Goal: Task Accomplishment & Management: Use online tool/utility

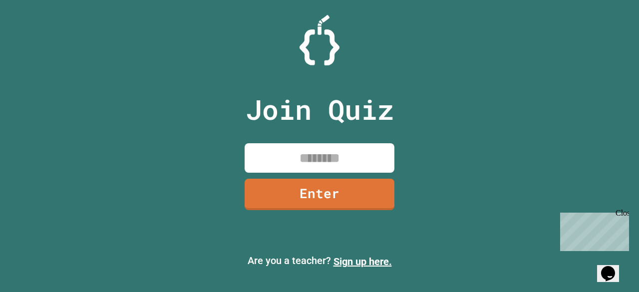
click at [349, 266] on div "Are you a teacher? Sign up here." at bounding box center [319, 261] width 639 height 32
click at [359, 264] on link "Sign up here." at bounding box center [363, 262] width 58 height 12
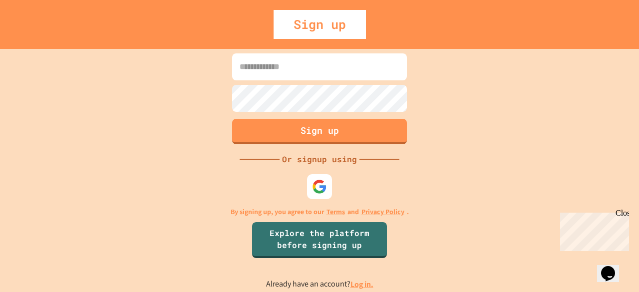
click at [310, 67] on input at bounding box center [319, 66] width 175 height 27
click at [307, 75] on input at bounding box center [319, 66] width 175 height 27
click at [299, 67] on input at bounding box center [319, 66] width 175 height 27
click at [307, 19] on div "Sign up" at bounding box center [320, 24] width 92 height 29
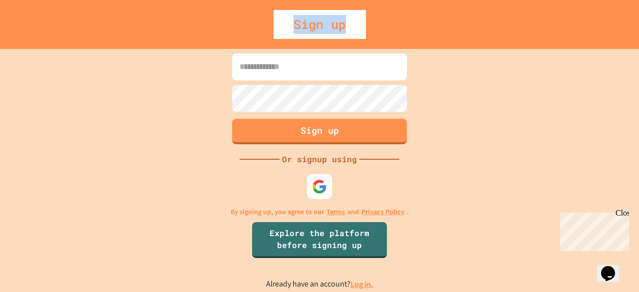
click at [307, 19] on div "Sign up" at bounding box center [320, 24] width 92 height 29
click at [271, 74] on input at bounding box center [319, 66] width 175 height 27
click at [622, 215] on div "Close" at bounding box center [622, 215] width 12 height 12
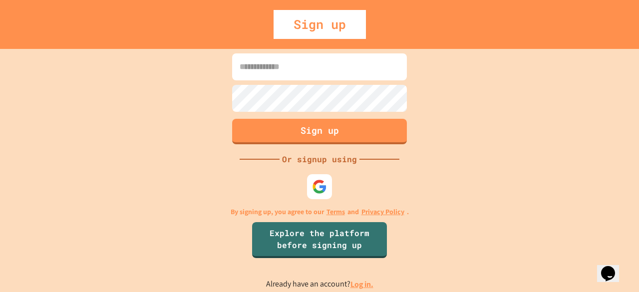
click at [615, 266] on icon "Chat widget" at bounding box center [608, 273] width 14 height 15
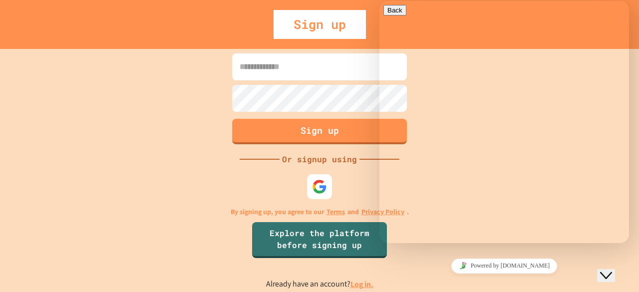
click at [612, 266] on icon "Close Chat This icon closes the chat window." at bounding box center [606, 276] width 12 height 12
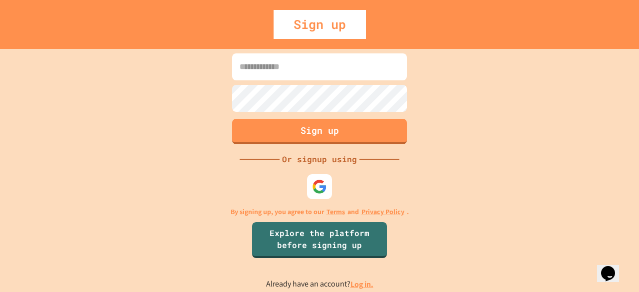
click at [330, 75] on input at bounding box center [319, 66] width 175 height 27
click at [331, 76] on input at bounding box center [319, 66] width 175 height 27
type input "**********"
click at [262, 141] on button "Sign up" at bounding box center [320, 130] width 178 height 26
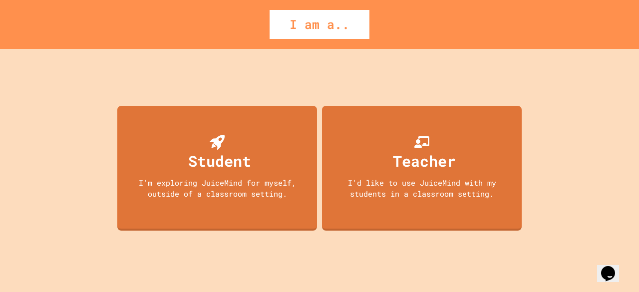
click at [325, 33] on div "I am a.." at bounding box center [320, 24] width 100 height 29
click at [326, 32] on div "I am a.." at bounding box center [320, 24] width 100 height 29
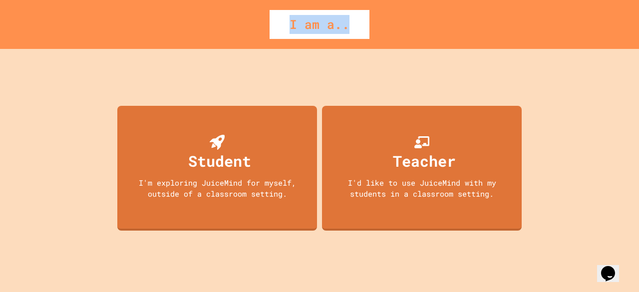
click at [326, 32] on div "I am a.." at bounding box center [320, 24] width 100 height 29
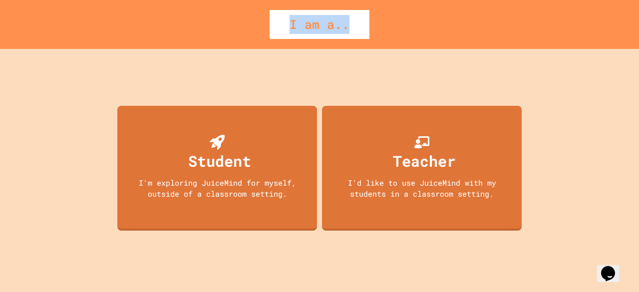
click at [326, 32] on div "I am a.." at bounding box center [320, 24] width 100 height 29
click at [351, 28] on div "I am a.." at bounding box center [320, 24] width 100 height 29
click at [349, 29] on div "I am a.." at bounding box center [320, 24] width 100 height 29
click at [344, 28] on div "I am a.." at bounding box center [320, 24] width 100 height 29
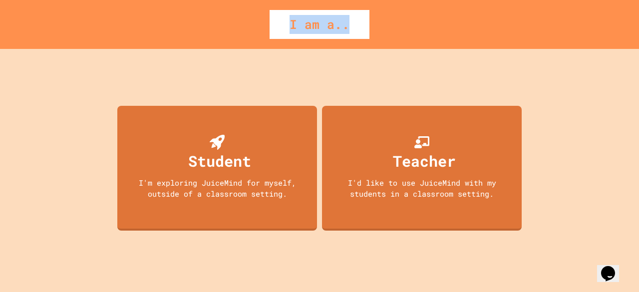
click at [344, 28] on div "I am a.." at bounding box center [320, 24] width 100 height 29
drag, startPoint x: 344, startPoint y: 28, endPoint x: 251, endPoint y: 73, distance: 103.8
click at [251, 73] on div "Student I'm exploring JuiceMind for myself, outside of a classroom setting. Tea…" at bounding box center [319, 170] width 409 height 243
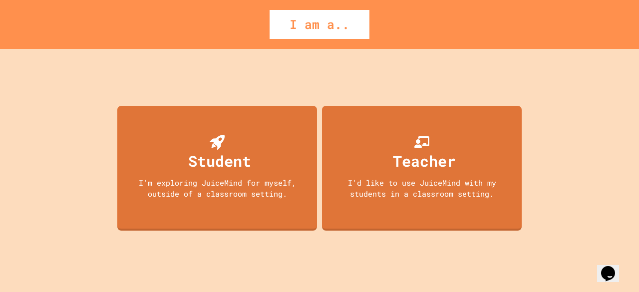
click at [446, 87] on div "Student I'm exploring JuiceMind for myself, outside of a classroom setting. Tea…" at bounding box center [319, 170] width 409 height 243
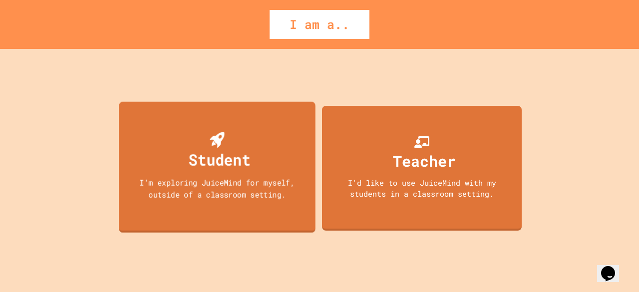
click at [164, 191] on div "I'm exploring JuiceMind for myself, outside of a classroom setting." at bounding box center [217, 187] width 177 height 23
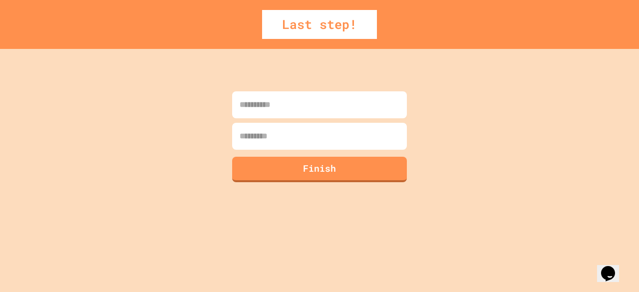
click at [277, 105] on input at bounding box center [319, 104] width 175 height 27
type input "*******"
click at [264, 141] on input at bounding box center [319, 136] width 175 height 27
type input "******"
click at [260, 163] on button "Finish" at bounding box center [319, 169] width 175 height 25
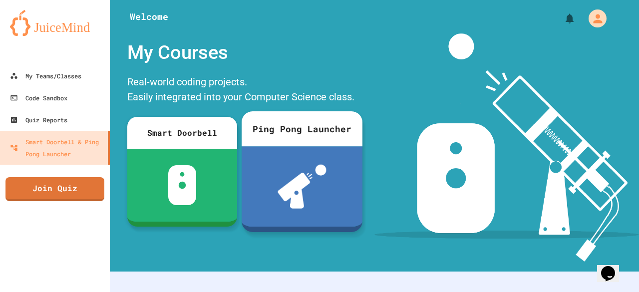
click at [281, 166] on img at bounding box center [302, 187] width 49 height 44
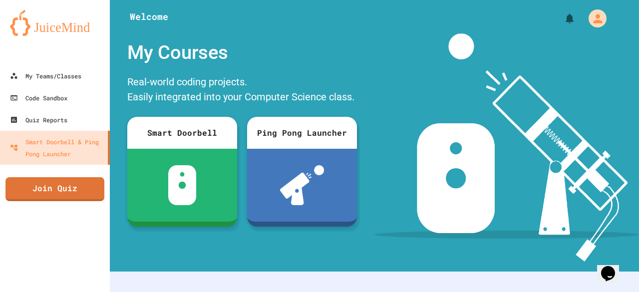
click at [592, 19] on icon "My Account" at bounding box center [598, 18] width 16 height 16
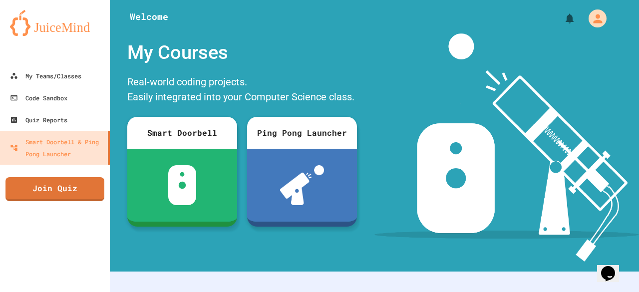
click at [556, 292] on div at bounding box center [319, 292] width 639 height 0
click at [334, 52] on div "My Courses" at bounding box center [242, 52] width 240 height 38
click at [55, 81] on div "My Teams/Classes" at bounding box center [44, 76] width 73 height 12
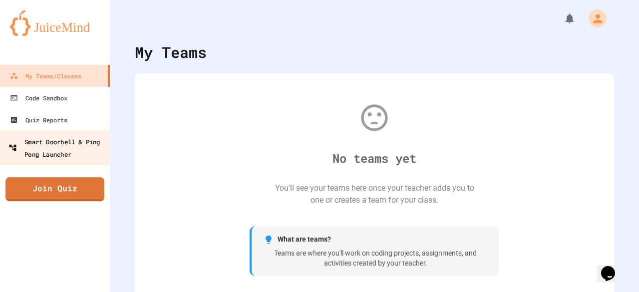
click at [67, 143] on div "Smart Doorbell & Ping Pong Launcher" at bounding box center [57, 147] width 99 height 24
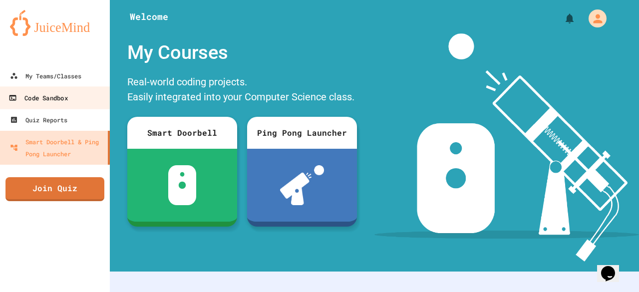
click at [44, 88] on link "Code Sandbox" at bounding box center [55, 97] width 113 height 22
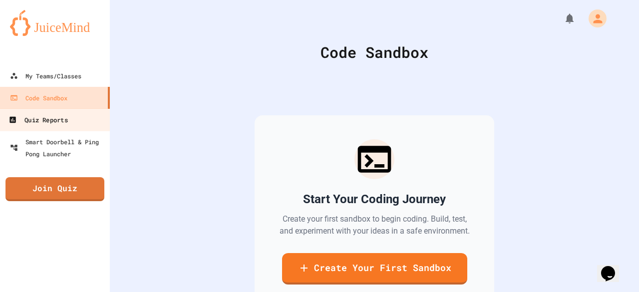
click at [48, 123] on div "Quiz Reports" at bounding box center [37, 120] width 59 height 12
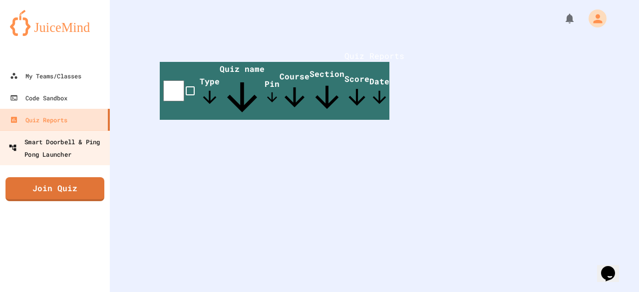
click at [59, 144] on div "Smart Doorbell & Ping Pong Launcher" at bounding box center [57, 147] width 99 height 24
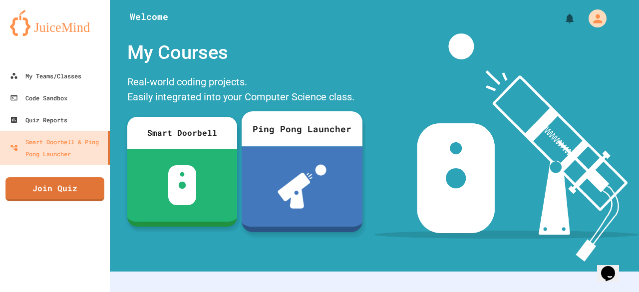
click at [319, 165] on img at bounding box center [302, 187] width 49 height 44
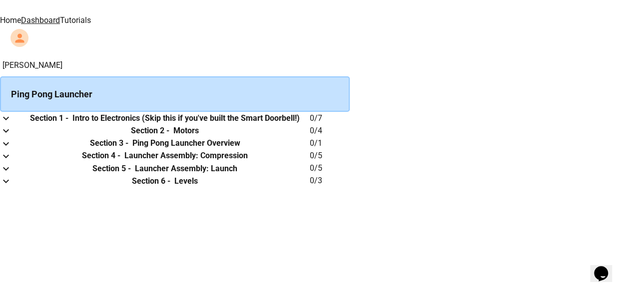
scroll to position [17, 0]
click at [296, 118] on th "Section 1 - Intro to Electronics (Skip this if you've built the Smart Doorbell!)" at bounding box center [165, 118] width 290 height 12
click at [12, 116] on button "expand row" at bounding box center [6, 118] width 12 height 12
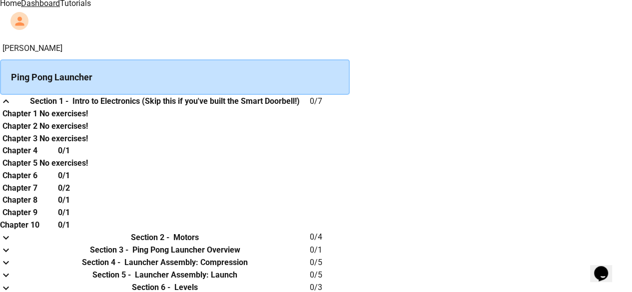
click at [39, 120] on th "Chapter 1" at bounding box center [19, 113] width 39 height 12
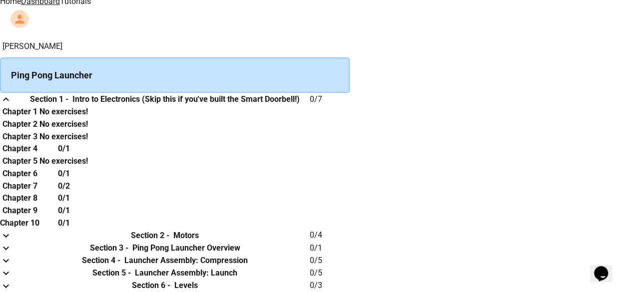
click at [37, 155] on h6 "Chapter 4" at bounding box center [19, 149] width 35 height 12
click at [20, 93] on td "collapsible table" at bounding box center [10, 99] width 20 height 12
click at [12, 93] on icon "expand row" at bounding box center [6, 99] width 12 height 12
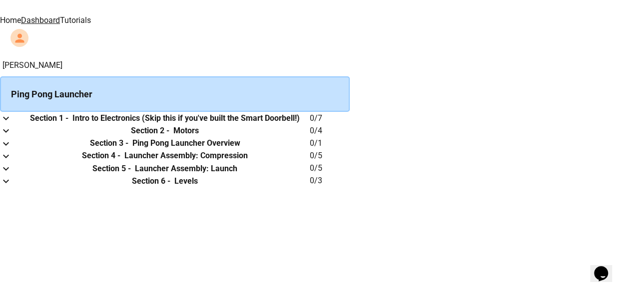
scroll to position [106, 0]
click at [277, 187] on th "Section 6 - Levels" at bounding box center [165, 181] width 290 height 12
click at [20, 187] on td "collapsible table" at bounding box center [10, 181] width 20 height 12
click at [12, 187] on icon "expand row" at bounding box center [6, 181] width 12 height 12
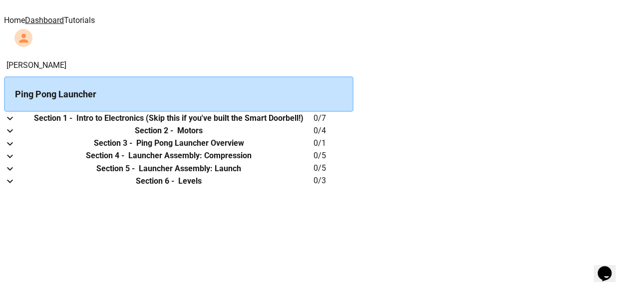
scroll to position [0, 0]
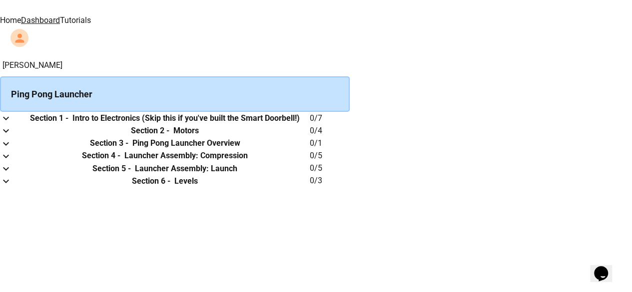
click at [225, 76] on div "Ping Pong Launcher" at bounding box center [174, 93] width 349 height 35
click at [333, 79] on div "Ping Pong Launcher" at bounding box center [174, 93] width 349 height 35
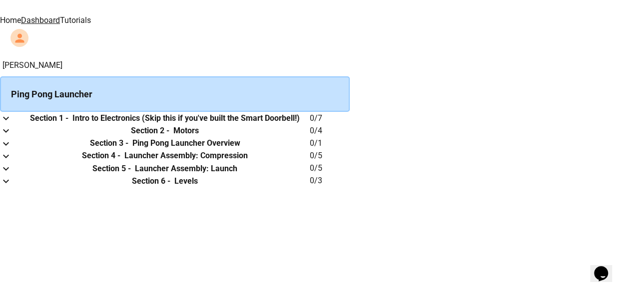
click at [60, 18] on link "Dashboard" at bounding box center [40, 19] width 39 height 9
click at [21, 17] on link "Home" at bounding box center [10, 19] width 21 height 9
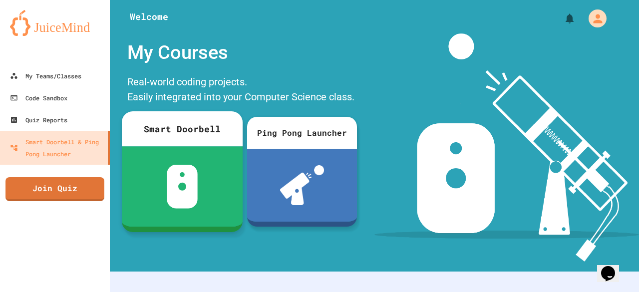
click at [195, 173] on img at bounding box center [182, 187] width 31 height 44
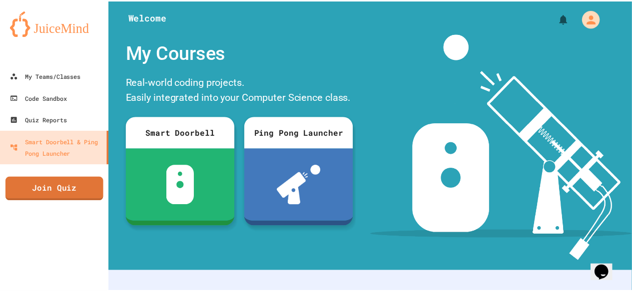
scroll to position [53, 0]
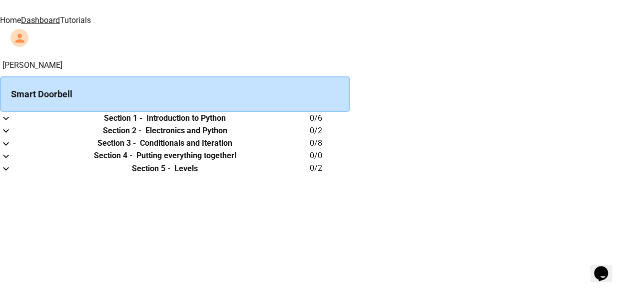
click at [363, 101] on div "Daivian Medina Smart Doorbell Section 1 - Introduction to Python 0 / 6 Section …" at bounding box center [316, 116] width 632 height 115
click at [226, 124] on h6 "Introduction to Python" at bounding box center [185, 118] width 79 height 12
click at [20, 124] on td "collapsible table" at bounding box center [10, 118] width 20 height 12
click at [209, 85] on div "Smart Doorbell" at bounding box center [174, 93] width 349 height 35
click at [194, 82] on div "Smart Doorbell" at bounding box center [174, 93] width 349 height 35
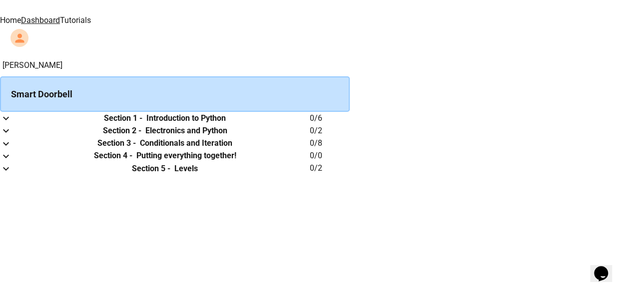
scroll to position [65, 0]
click at [310, 112] on th "Section 1 - Introduction to Python" at bounding box center [165, 118] width 290 height 12
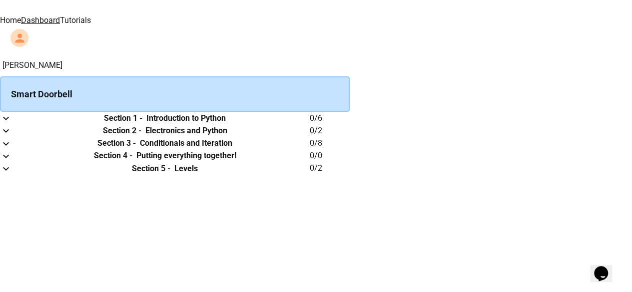
click at [12, 112] on icon "expand row" at bounding box center [6, 118] width 12 height 12
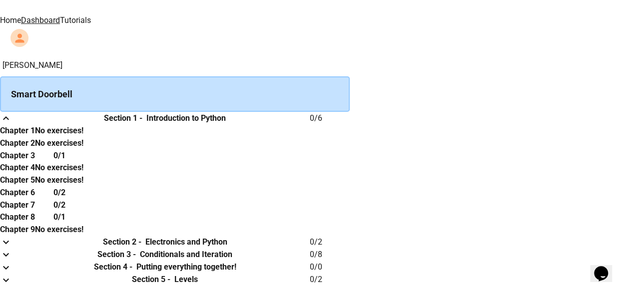
click at [35, 137] on th "Chapter 2" at bounding box center [17, 143] width 35 height 12
click at [35, 154] on h6 "Chapter 3" at bounding box center [17, 156] width 35 height 12
drag, startPoint x: 206, startPoint y: 154, endPoint x: 130, endPoint y: 147, distance: 75.7
click at [130, 147] on div "Daivian Medina Smart Doorbell Section 1 - Introduction to Python 0 / 6 Chapter …" at bounding box center [316, 172] width 632 height 227
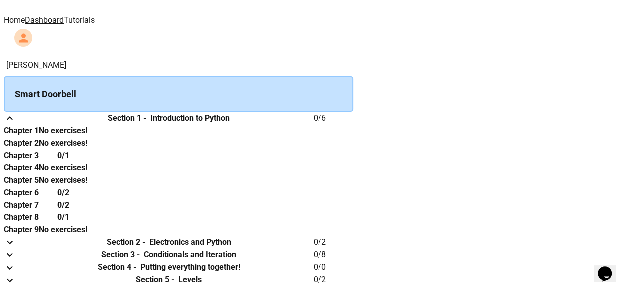
scroll to position [0, 0]
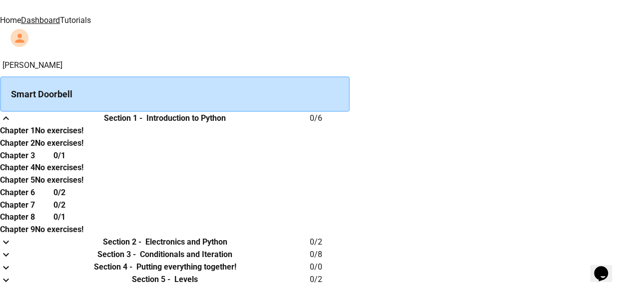
click at [12, 124] on icon "expand row" at bounding box center [6, 118] width 12 height 12
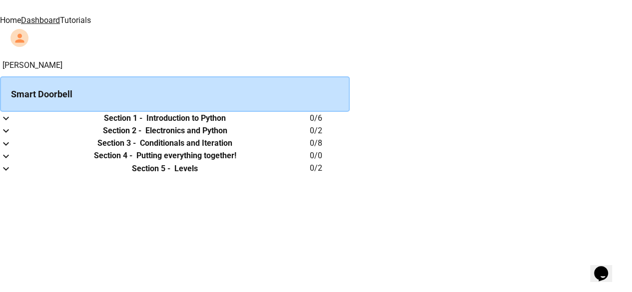
click at [80, 20] on div "Home Dashboard Tutorials" at bounding box center [316, 31] width 632 height 35
click at [21, 15] on link "Home" at bounding box center [10, 19] width 21 height 9
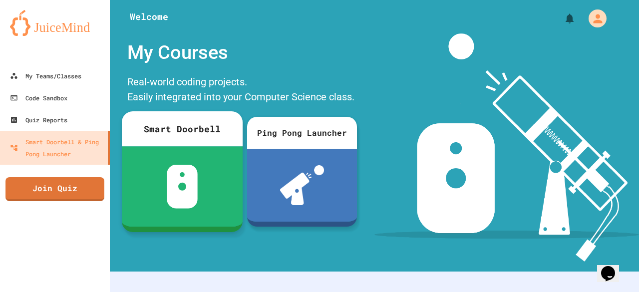
click at [180, 130] on div "Smart Doorbell" at bounding box center [182, 128] width 121 height 35
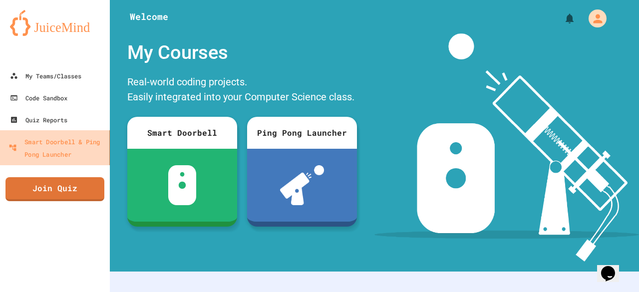
click at [92, 143] on div "Smart Doorbell & Ping Pong Launcher" at bounding box center [56, 147] width 97 height 24
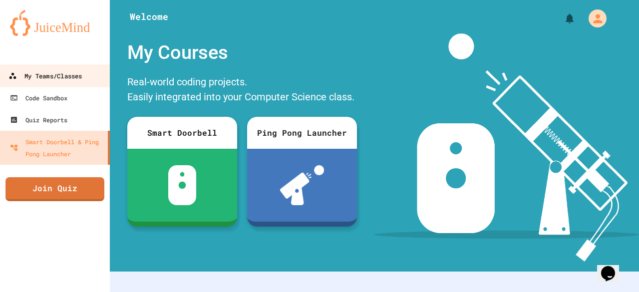
click at [51, 74] on div "My Teams/Classes" at bounding box center [44, 76] width 73 height 12
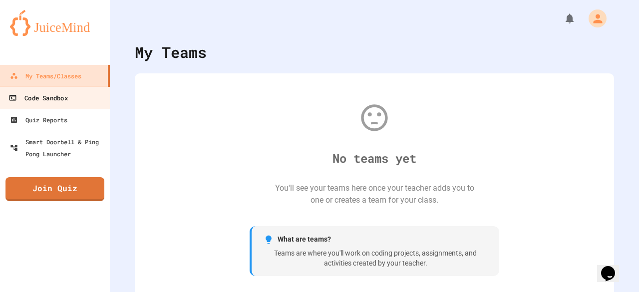
click at [49, 94] on div "Code Sandbox" at bounding box center [37, 98] width 59 height 12
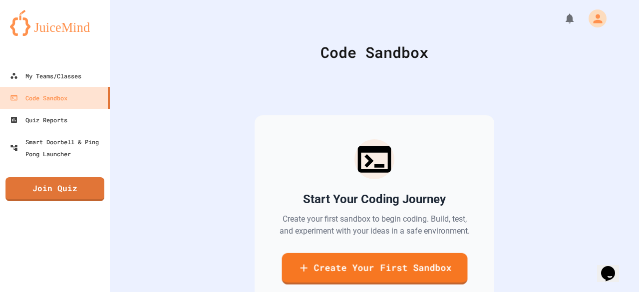
click at [312, 274] on link "Create Your First Sandbox" at bounding box center [375, 268] width 186 height 31
type input "*"
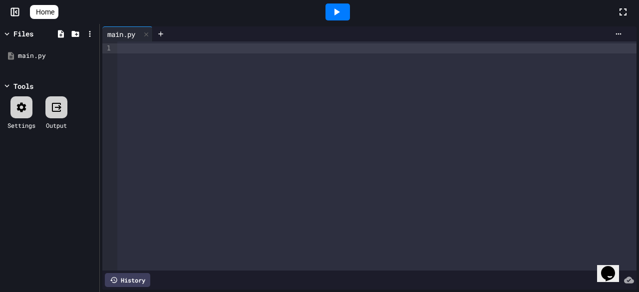
click at [342, 11] on icon at bounding box center [337, 12] width 12 height 12
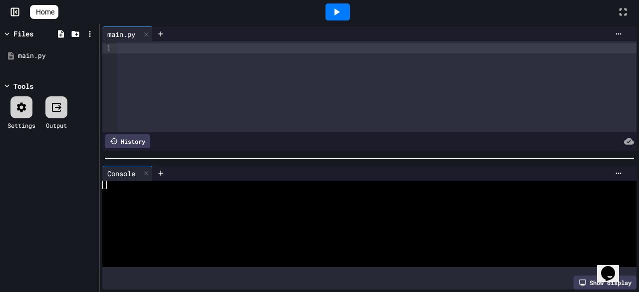
click at [355, 11] on div at bounding box center [338, 12] width 34 height 27
click at [340, 12] on icon at bounding box center [336, 11] width 5 height 7
click at [14, 107] on div at bounding box center [21, 107] width 22 height 22
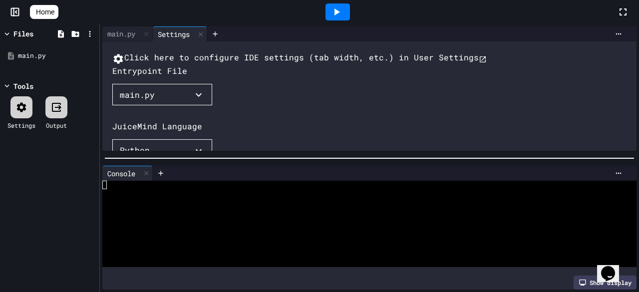
click at [20, 110] on icon at bounding box center [21, 106] width 9 height 9
click at [226, 61] on button "Click here to configure IDE settings (tab width, etc.) in User Settings" at bounding box center [299, 57] width 374 height 13
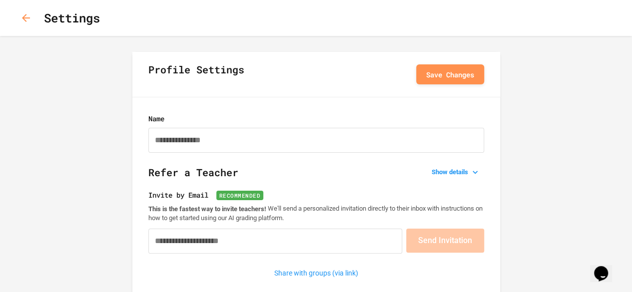
type input "**********"
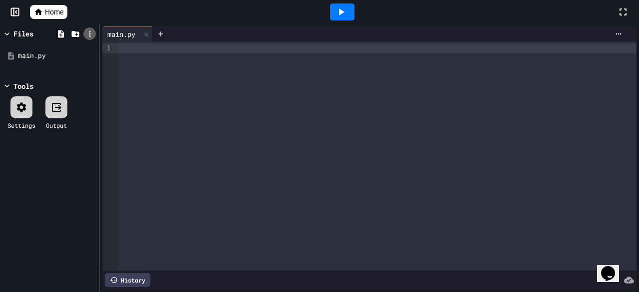
click at [87, 35] on icon at bounding box center [89, 33] width 9 height 9
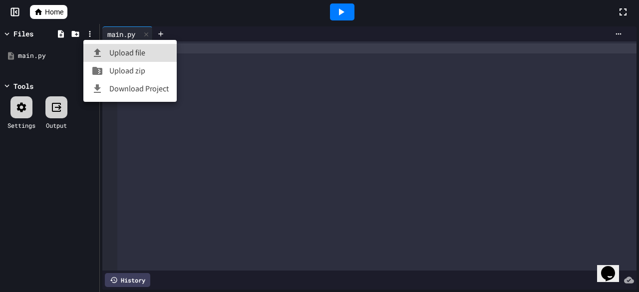
click at [88, 34] on div at bounding box center [319, 146] width 639 height 292
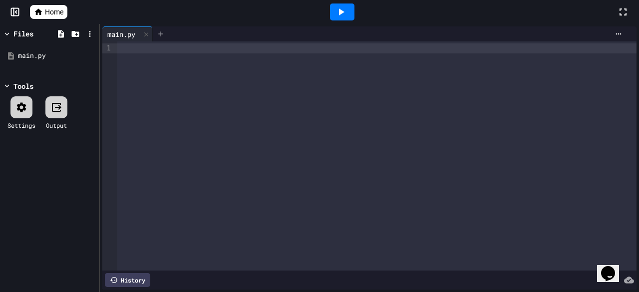
click at [160, 35] on icon at bounding box center [161, 34] width 8 height 8
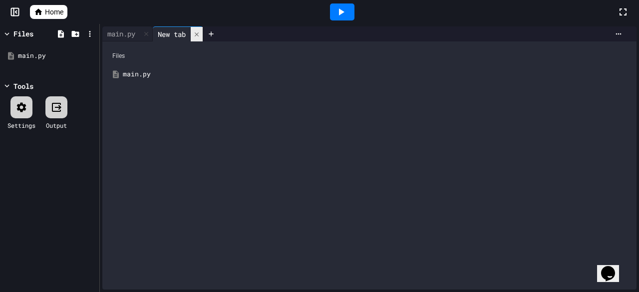
click at [195, 33] on div at bounding box center [197, 34] width 12 height 14
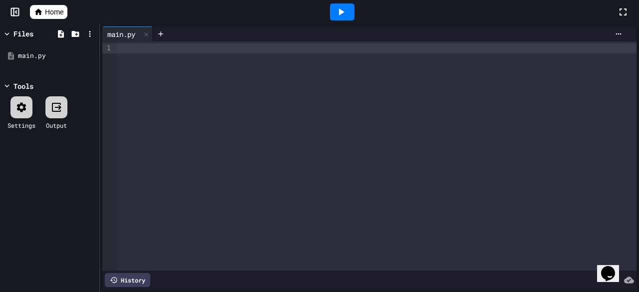
click at [150, 84] on div at bounding box center [376, 155] width 519 height 229
click at [151, 86] on div at bounding box center [376, 155] width 519 height 229
click at [164, 32] on icon at bounding box center [161, 34] width 8 height 8
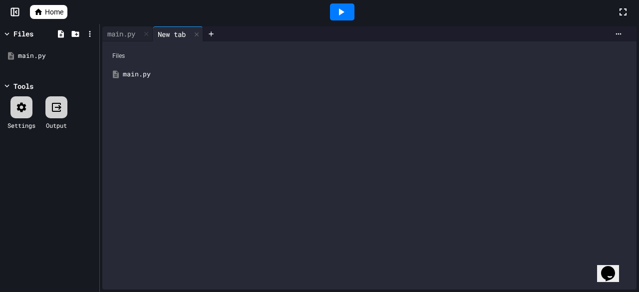
click at [153, 66] on div "main.py" at bounding box center [369, 74] width 524 height 18
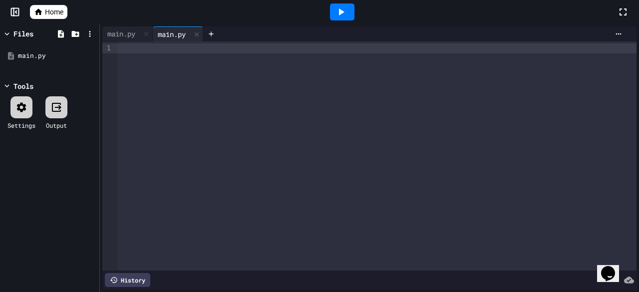
click at [172, 51] on div at bounding box center [376, 48] width 519 height 10
click at [615, 35] on icon at bounding box center [619, 34] width 8 height 8
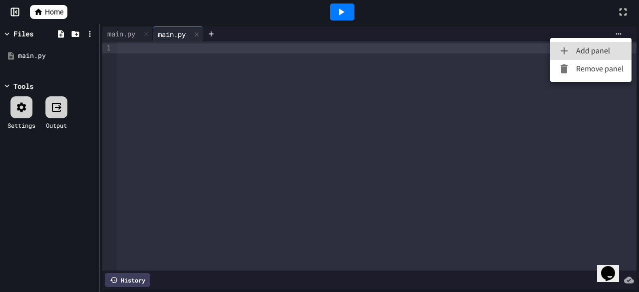
click at [582, 78] on ul "Add panel Remove panel" at bounding box center [590, 60] width 81 height 44
click at [581, 73] on li "Remove panel" at bounding box center [590, 69] width 81 height 18
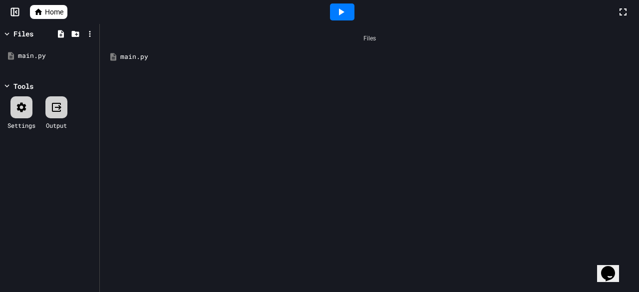
click at [346, 98] on div "Files main.py" at bounding box center [369, 158] width 539 height 268
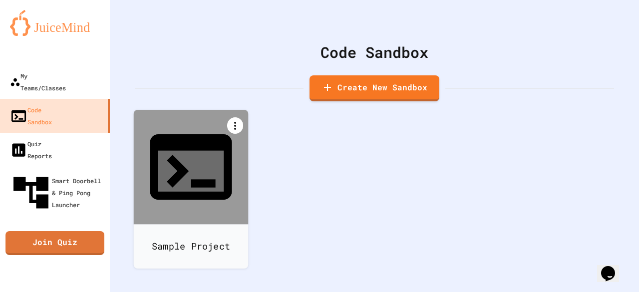
click at [231, 120] on div at bounding box center [235, 125] width 16 height 16
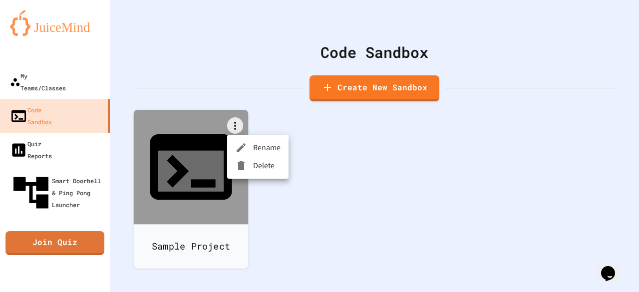
click at [261, 165] on li "Delete" at bounding box center [257, 166] width 61 height 18
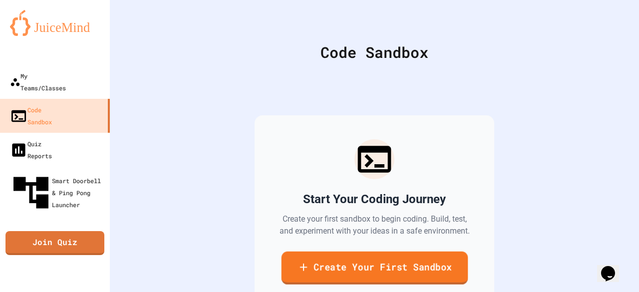
click at [339, 259] on link "Create Your First Sandbox" at bounding box center [374, 268] width 187 height 33
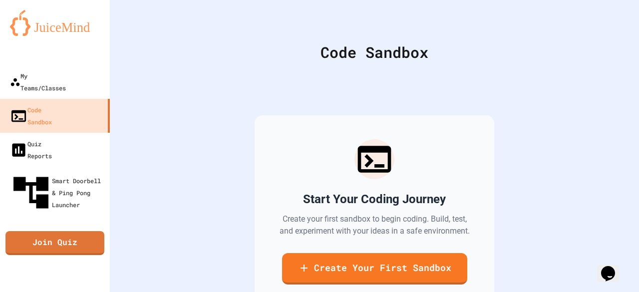
scroll to position [49, 0]
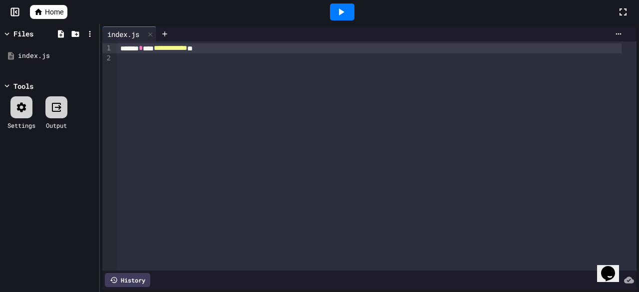
click at [195, 55] on div at bounding box center [376, 58] width 519 height 10
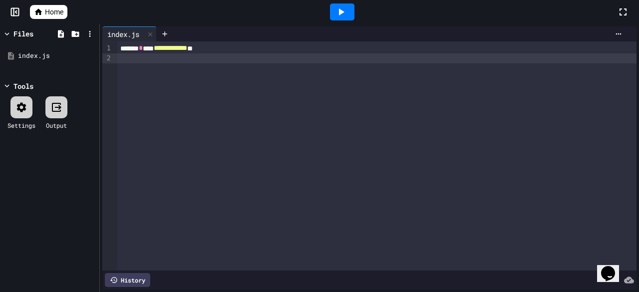
click at [197, 59] on div at bounding box center [376, 58] width 519 height 10
click at [228, 87] on div "**********" at bounding box center [376, 155] width 519 height 229
click at [225, 70] on div "**********" at bounding box center [376, 155] width 519 height 229
click at [217, 58] on div "******* * *** * **** *" at bounding box center [369, 58] width 504 height 10
click at [183, 104] on div "**********" at bounding box center [376, 155] width 519 height 229
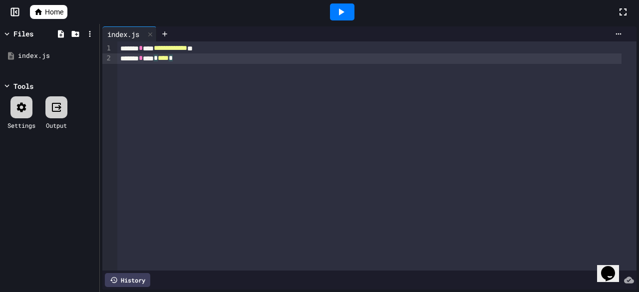
click at [347, 6] on div at bounding box center [342, 11] width 24 height 17
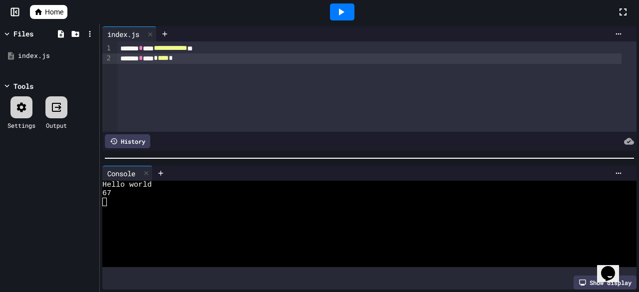
click at [347, 6] on div at bounding box center [342, 11] width 24 height 17
click at [345, 13] on icon at bounding box center [341, 12] width 12 height 12
click at [345, 14] on div "Stop" at bounding box center [342, 11] width 46 height 19
click at [345, 14] on icon at bounding box center [341, 12] width 12 height 12
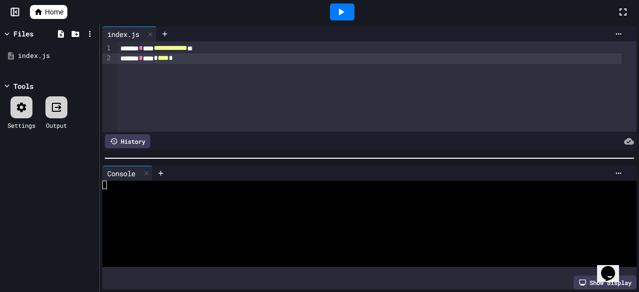
click at [345, 14] on div at bounding box center [342, 11] width 24 height 17
click at [345, 14] on icon at bounding box center [341, 12] width 12 height 12
click at [224, 62] on div "******* * *** * **** *" at bounding box center [369, 58] width 504 height 10
click at [231, 56] on div "******* * *** * **** *" at bounding box center [369, 58] width 504 height 10
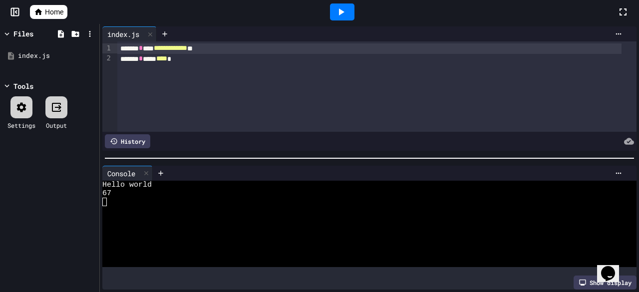
click at [231, 49] on div "**********" at bounding box center [369, 48] width 504 height 10
click at [228, 48] on div "******* * ***** **** *" at bounding box center [369, 48] width 504 height 10
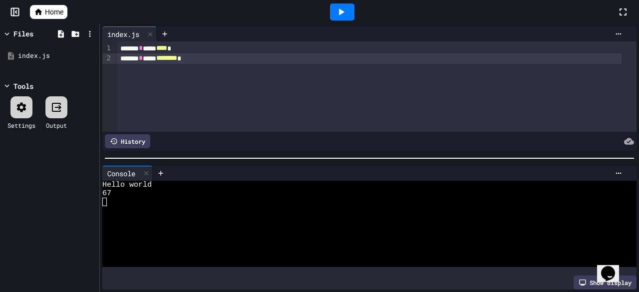
click at [339, 9] on icon at bounding box center [341, 11] width 5 height 7
click at [340, 15] on icon at bounding box center [341, 12] width 12 height 12
click at [340, 15] on div at bounding box center [342, 11] width 24 height 17
click at [340, 15] on icon at bounding box center [341, 12] width 12 height 12
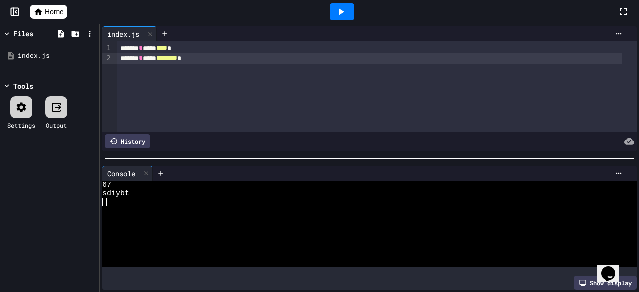
click at [340, 16] on icon at bounding box center [341, 12] width 12 height 12
click at [340, 16] on div "Stop" at bounding box center [342, 11] width 46 height 19
click at [221, 59] on div "******* * ***** ******** *" at bounding box center [369, 58] width 504 height 10
click at [220, 62] on div "******* * ***** *******" at bounding box center [369, 58] width 504 height 10
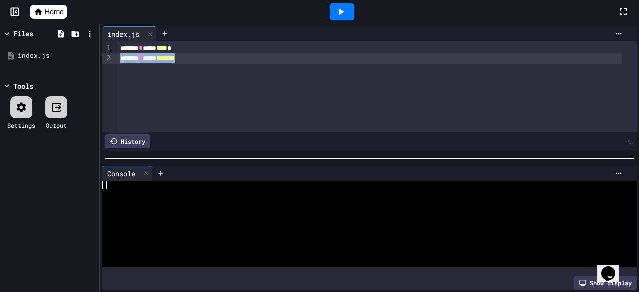
click at [220, 62] on div "******* * ***** *******" at bounding box center [369, 58] width 504 height 10
click at [227, 51] on div "******* * ***** **** *" at bounding box center [369, 48] width 504 height 10
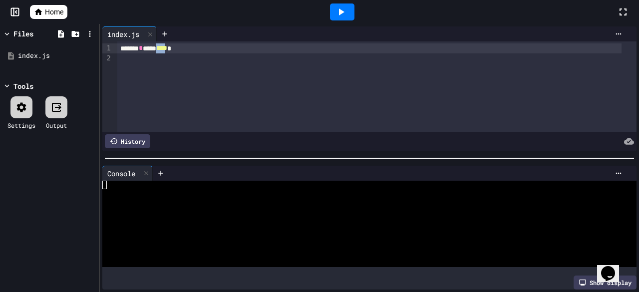
click at [227, 51] on div "******* * ***** **** *" at bounding box center [369, 48] width 504 height 10
click at [227, 51] on div at bounding box center [369, 48] width 504 height 10
click at [311, 73] on div "**********" at bounding box center [376, 86] width 519 height 90
click at [5, 123] on div "Settings Output" at bounding box center [49, 112] width 94 height 43
click at [20, 119] on div "Settings" at bounding box center [21, 112] width 28 height 33
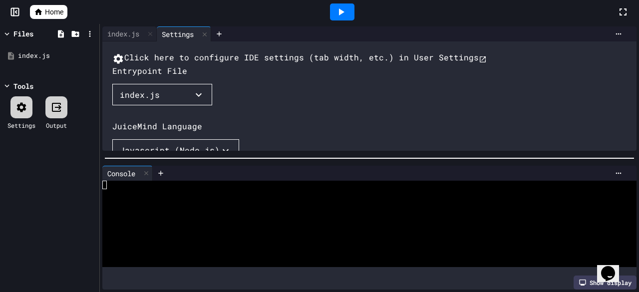
click at [27, 103] on icon at bounding box center [21, 107] width 12 height 12
click at [42, 61] on div "index.js" at bounding box center [49, 56] width 94 height 18
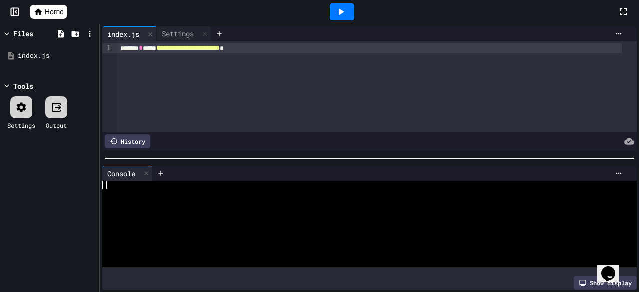
click at [51, 109] on icon at bounding box center [56, 107] width 12 height 12
click at [344, 20] on div at bounding box center [342, 11] width 24 height 17
click at [341, 17] on icon at bounding box center [341, 12] width 12 height 12
click at [340, 19] on div "Stop" at bounding box center [342, 11] width 46 height 19
click at [334, 9] on div at bounding box center [342, 11] width 24 height 17
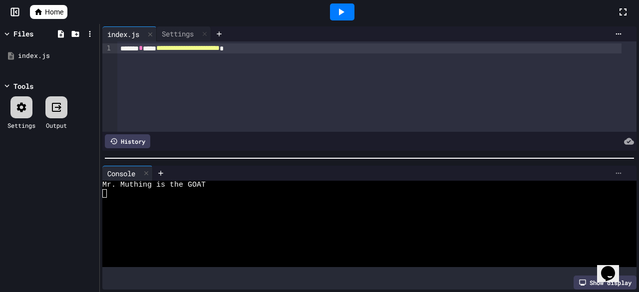
click at [615, 169] on icon at bounding box center [619, 173] width 8 height 8
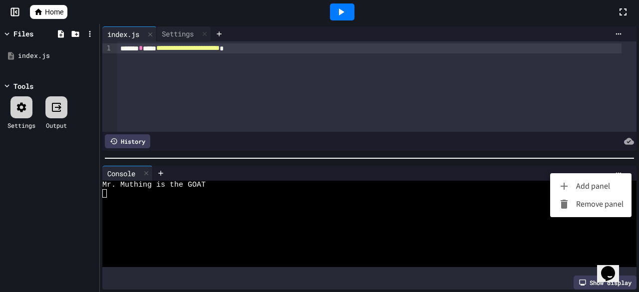
click at [565, 123] on div at bounding box center [319, 146] width 639 height 292
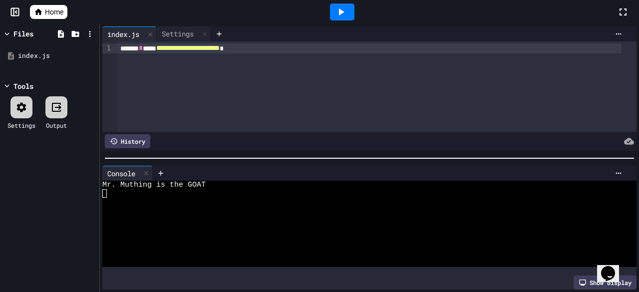
click at [605, 27] on div at bounding box center [418, 33] width 415 height 15
click at [615, 36] on icon at bounding box center [619, 34] width 8 height 8
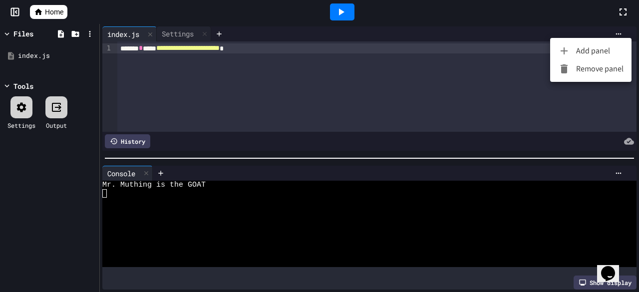
click at [407, 97] on div at bounding box center [319, 146] width 639 height 292
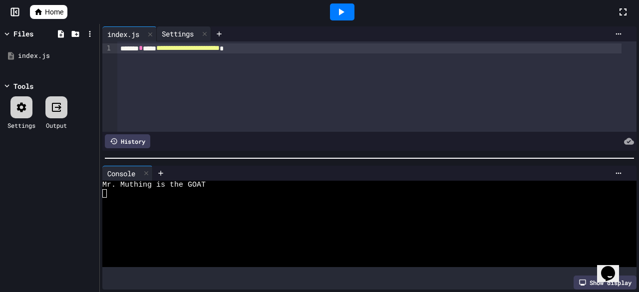
click at [174, 33] on div "Settings" at bounding box center [178, 33] width 42 height 10
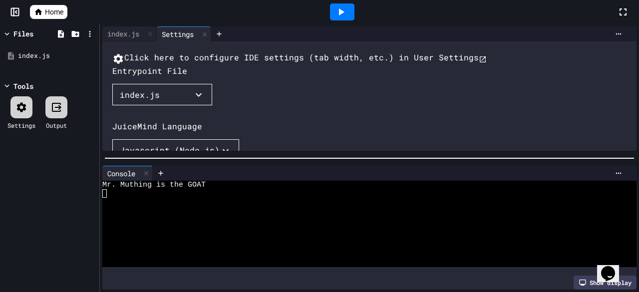
click at [192, 54] on button "Click here to configure IDE settings (tab width, etc.) in User Settings" at bounding box center [299, 57] width 374 height 13
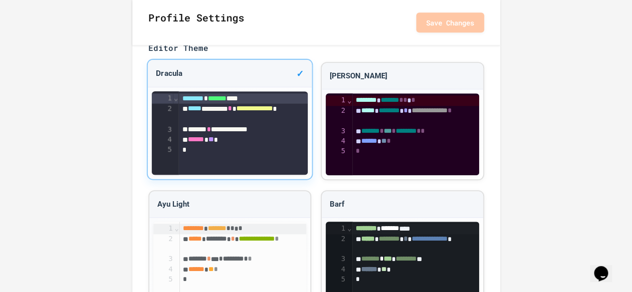
scroll to position [413, 0]
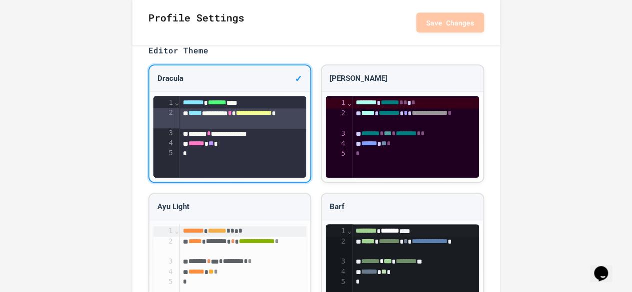
drag, startPoint x: 206, startPoint y: 119, endPoint x: 126, endPoint y: 101, distance: 81.8
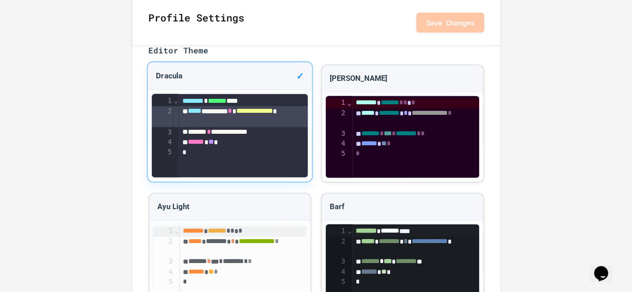
click at [253, 115] on div "**********" at bounding box center [243, 116] width 129 height 21
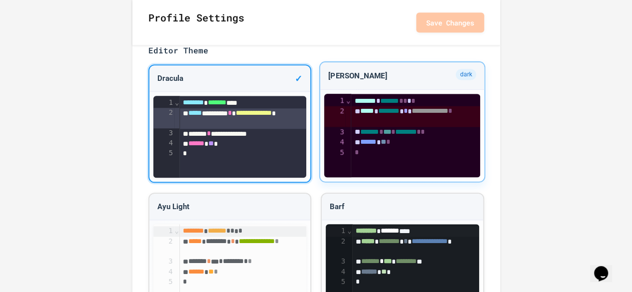
click at [371, 112] on span "*****" at bounding box center [367, 110] width 14 height 7
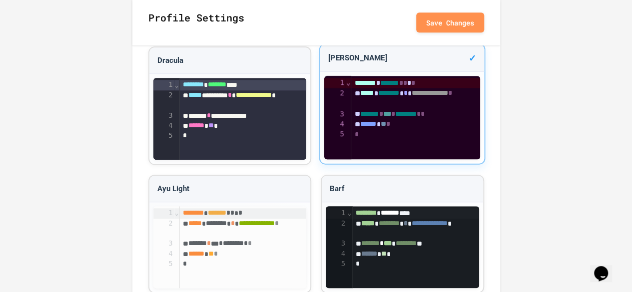
scroll to position [421, 0]
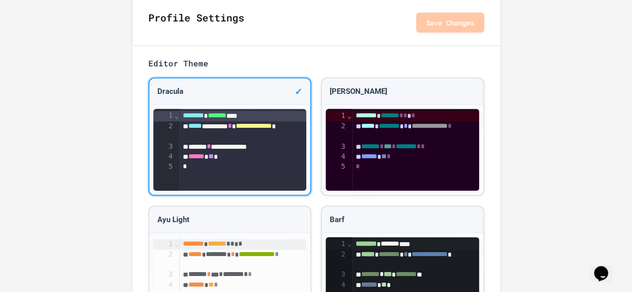
scroll to position [405, 0]
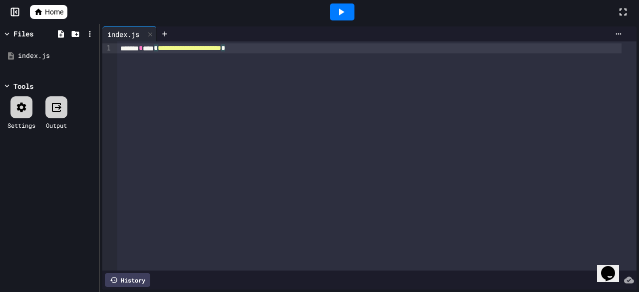
click at [283, 48] on div "**********" at bounding box center [369, 48] width 504 height 10
click at [283, 48] on div "******** ******* * *" at bounding box center [369, 48] width 504 height 10
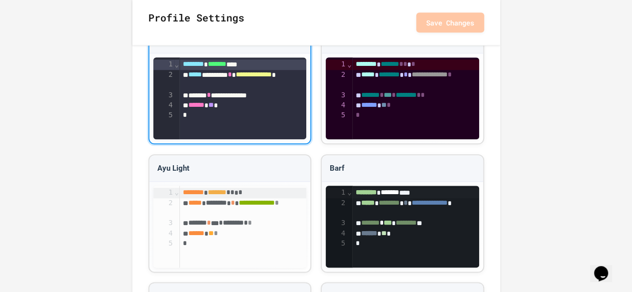
scroll to position [448, 0]
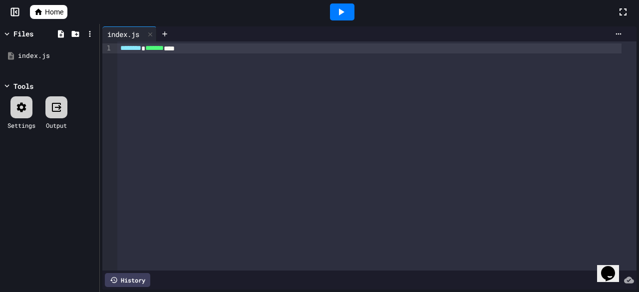
click at [237, 54] on div "******** ******* ***" at bounding box center [376, 155] width 519 height 229
click at [241, 51] on div "******** ******* *** * *" at bounding box center [369, 48] width 504 height 10
click at [176, 102] on div "******** ******* *** *" at bounding box center [376, 155] width 519 height 229
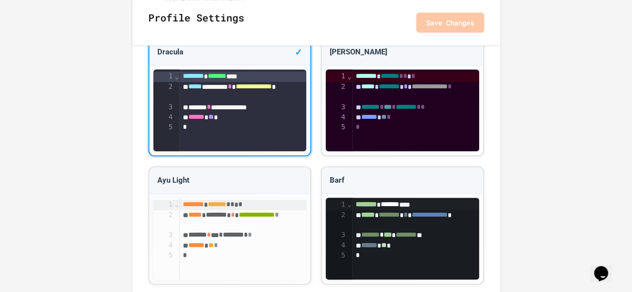
scroll to position [440, 0]
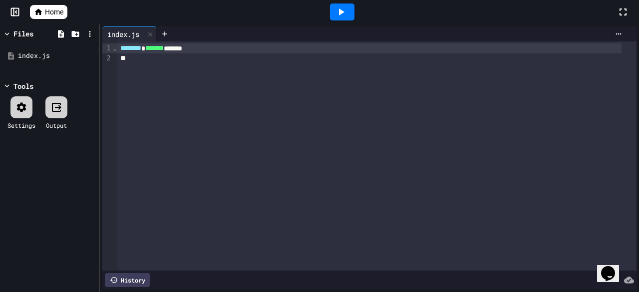
click at [149, 55] on div at bounding box center [369, 58] width 504 height 10
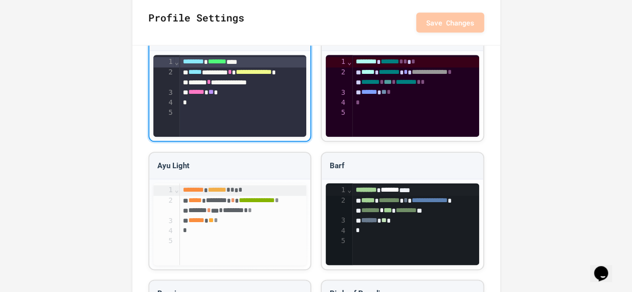
scroll to position [461, 0]
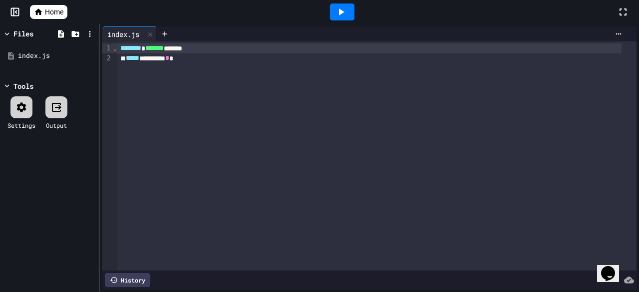
click at [218, 61] on div "***** ******** *" at bounding box center [369, 58] width 504 height 10
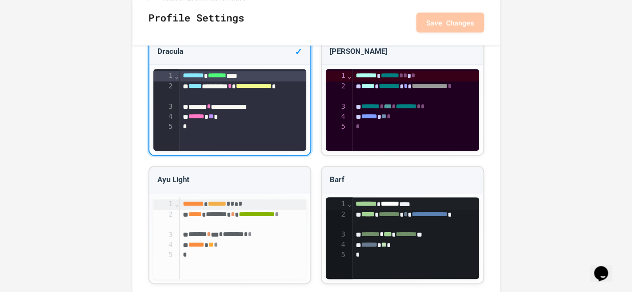
scroll to position [439, 0]
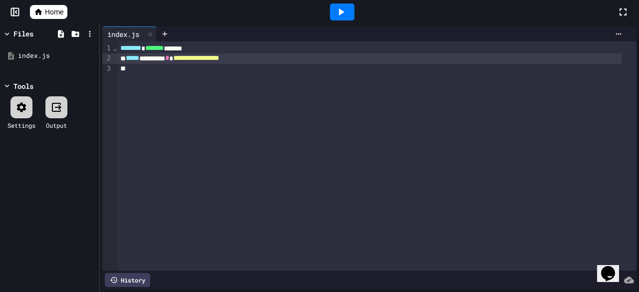
click at [273, 63] on div "**********" at bounding box center [369, 58] width 504 height 10
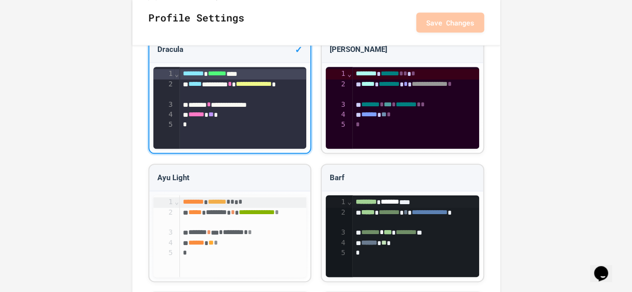
scroll to position [443, 0]
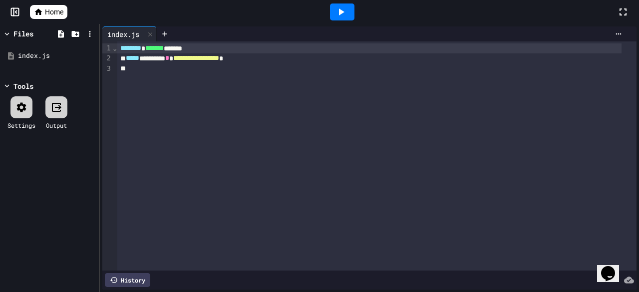
click at [301, 64] on div at bounding box center [369, 69] width 504 height 10
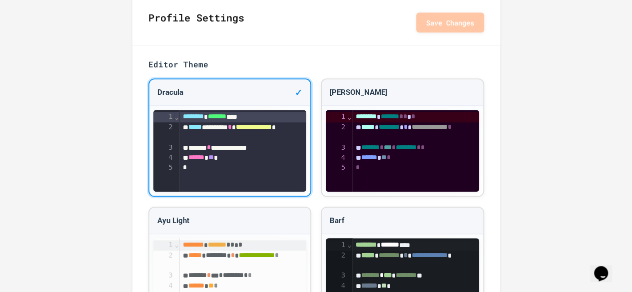
scroll to position [405, 0]
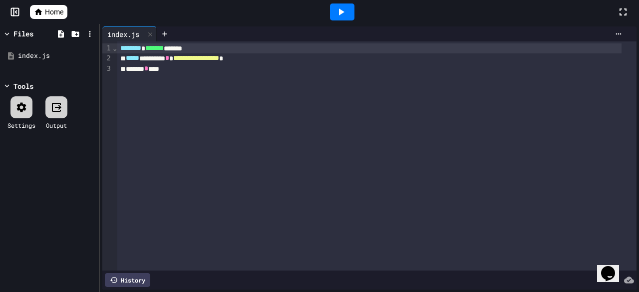
click at [188, 71] on div "******* * ***" at bounding box center [369, 69] width 504 height 10
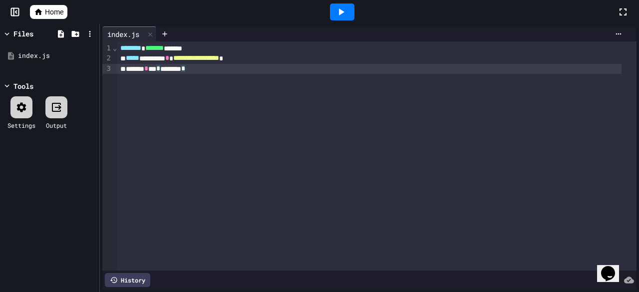
click at [232, 72] on div "******* * *** * ******** *" at bounding box center [369, 69] width 504 height 10
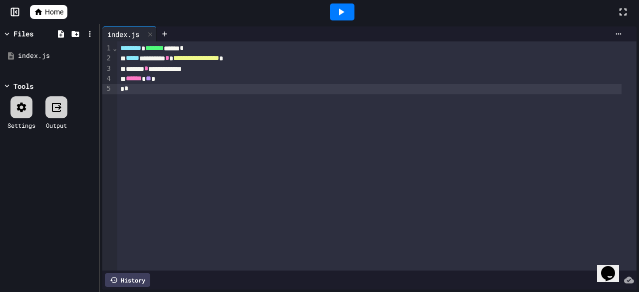
click at [340, 11] on icon at bounding box center [341, 11] width 5 height 7
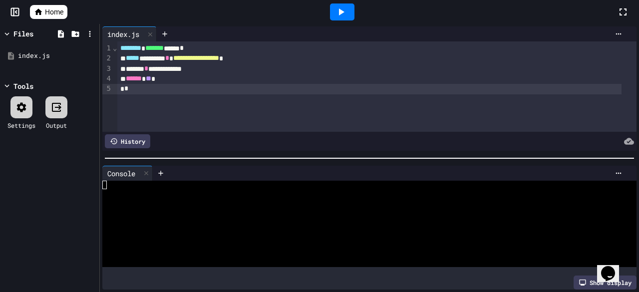
click at [340, 11] on icon at bounding box center [341, 11] width 5 height 7
click at [339, 13] on icon at bounding box center [341, 11] width 5 height 7
click at [339, 13] on div "Stop" at bounding box center [342, 11] width 46 height 19
click at [14, 14] on icon at bounding box center [14, 11] width 0 height 7
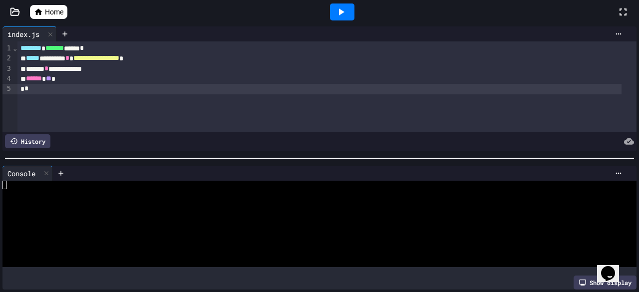
click at [13, 14] on icon at bounding box center [15, 12] width 10 height 10
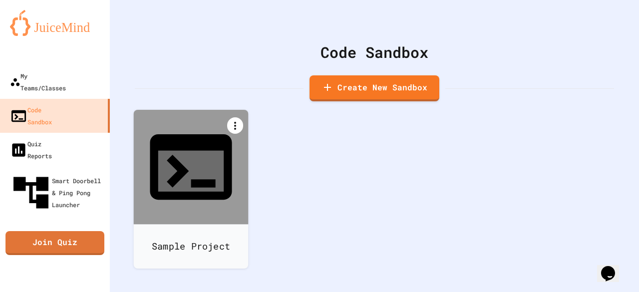
click at [234, 131] on icon at bounding box center [235, 126] width 12 height 12
